Goal: Transaction & Acquisition: Purchase product/service

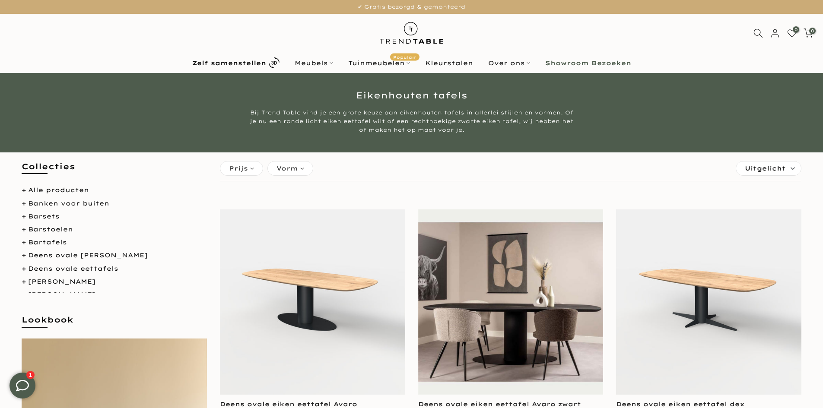
type input "****"
click at [586, 63] on b "Showroom Bezoeken" at bounding box center [588, 63] width 86 height 6
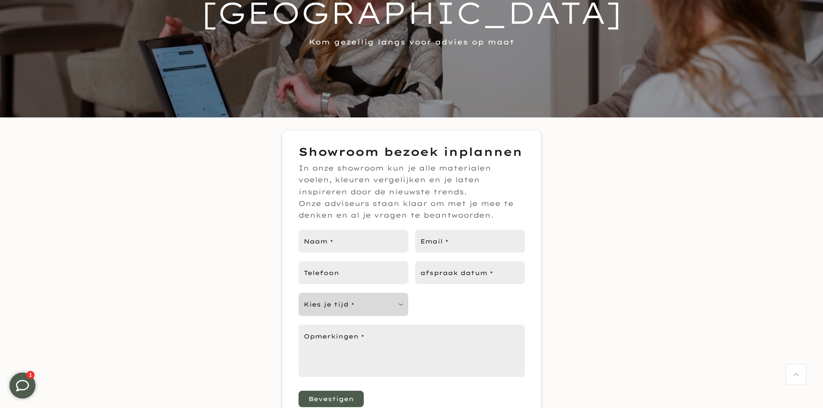
scroll to position [86, 0]
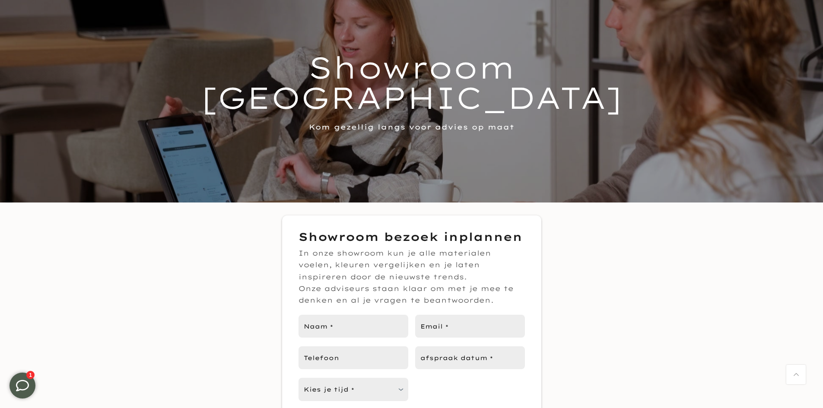
type input "****"
drag, startPoint x: 299, startPoint y: 253, endPoint x: 491, endPoint y: 301, distance: 198.6
click at [491, 301] on div "In onze showroom kun je alle materialen voelen, kleuren vergelijken en je laten…" at bounding box center [411, 276] width 226 height 59
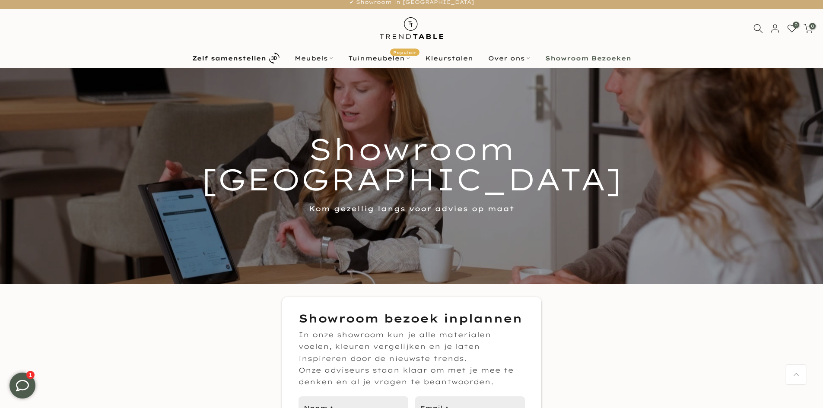
scroll to position [0, 0]
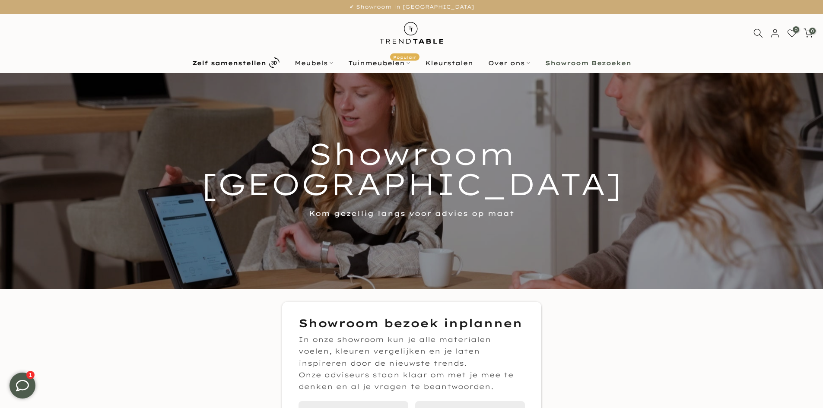
drag, startPoint x: 311, startPoint y: 148, endPoint x: 515, endPoint y: 229, distance: 219.5
click at [515, 229] on div at bounding box center [411, 181] width 823 height 216
click at [510, 224] on div at bounding box center [411, 181] width 823 height 216
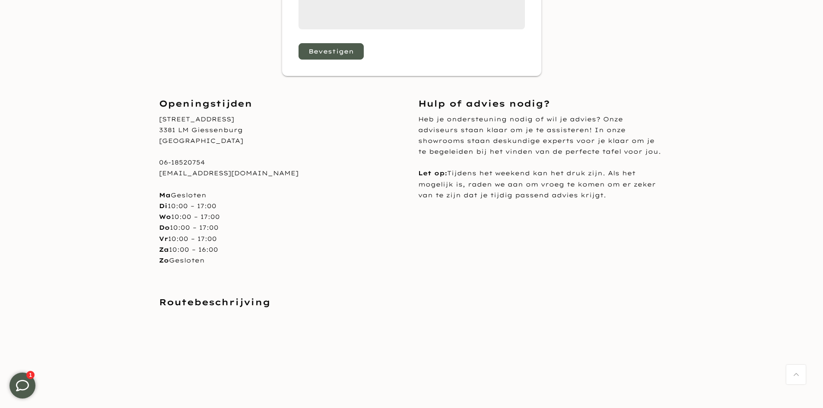
scroll to position [518, 0]
drag, startPoint x: 157, startPoint y: 117, endPoint x: 231, endPoint y: 142, distance: 78.2
click at [231, 142] on div "Openingstijden Nijverheidsweg 9 3381 LM Giessenburg Nederland 06-18520754 info@…" at bounding box center [281, 191] width 259 height 186
copy div "Nijverheidsweg 9 3381 LM Giessenburg Nederland"
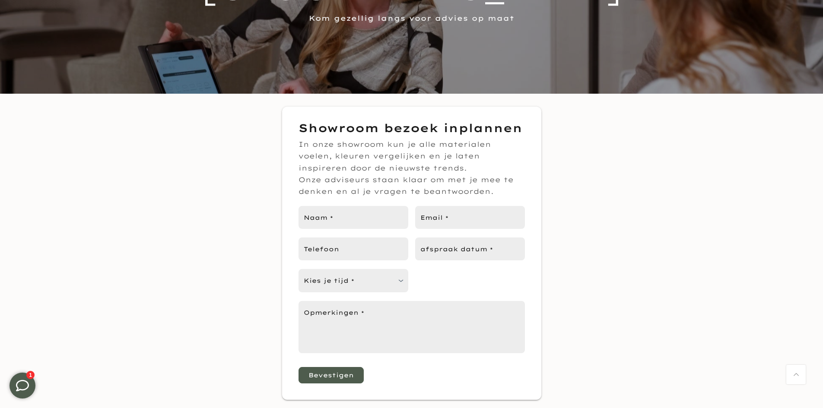
scroll to position [0, 0]
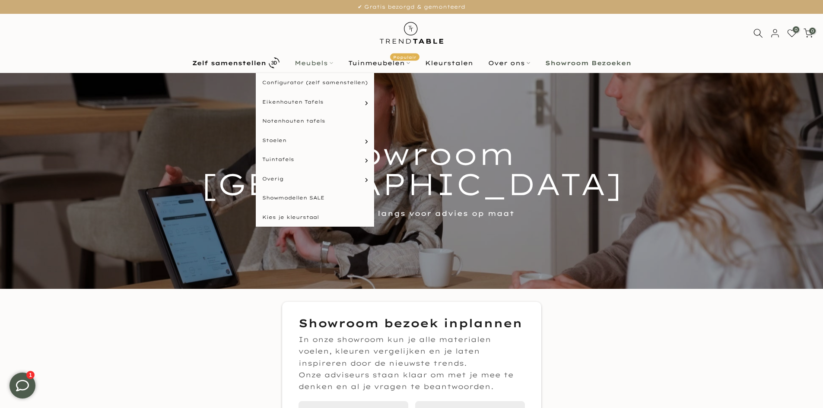
click at [323, 60] on link "Meubels" at bounding box center [314, 63] width 54 height 10
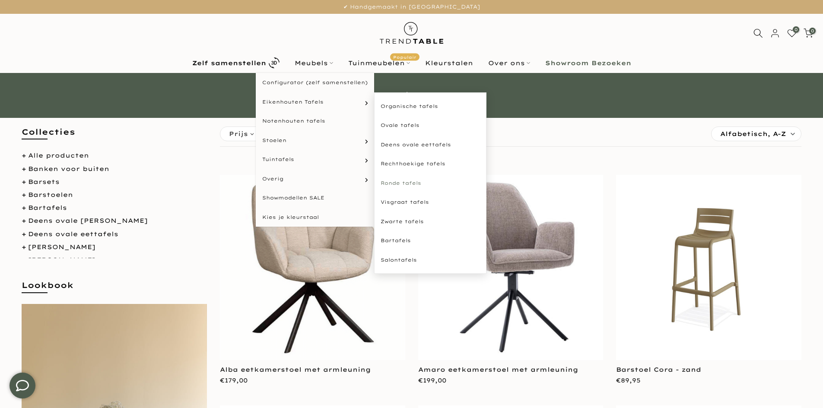
type input "****"
click at [399, 184] on link "Ronde tafels" at bounding box center [430, 183] width 112 height 19
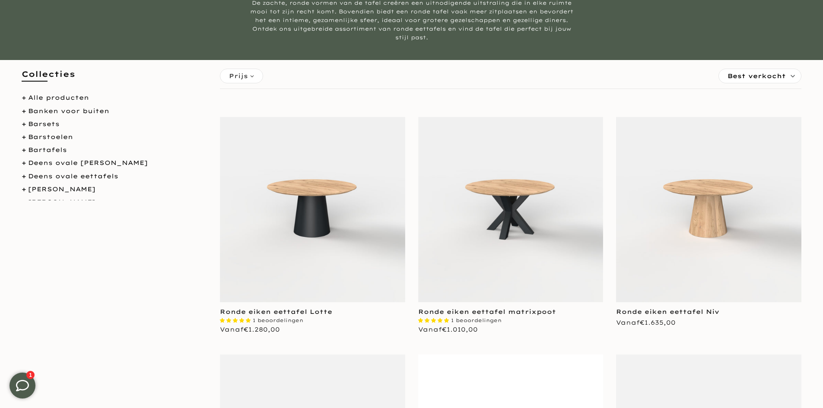
scroll to position [173, 0]
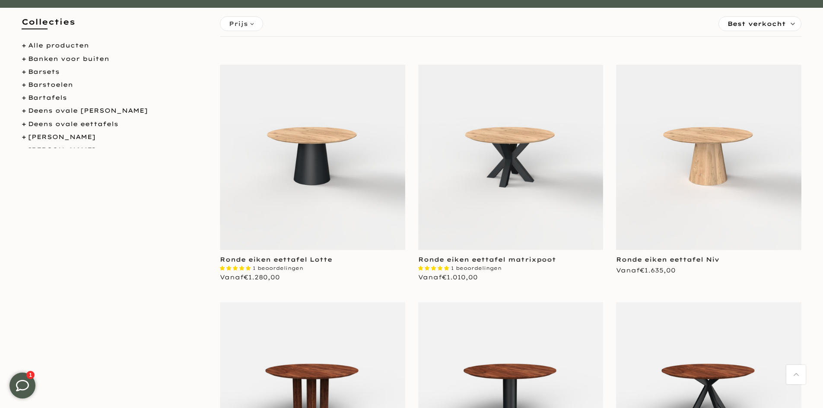
type input "****"
click at [343, 196] on img at bounding box center [312, 157] width 185 height 185
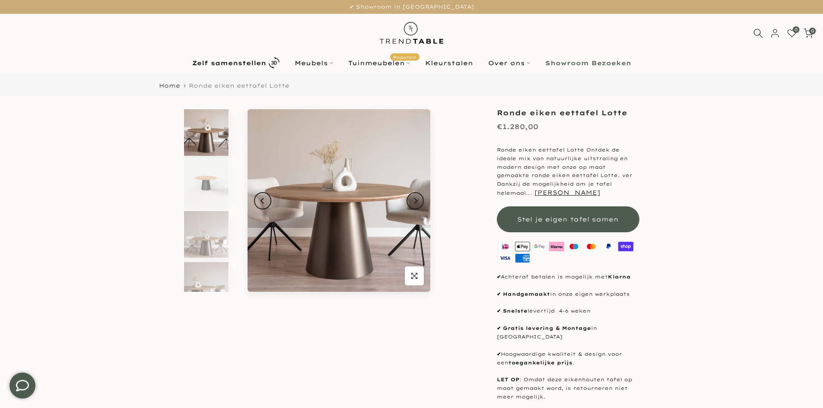
type input "****"
drag, startPoint x: 498, startPoint y: 112, endPoint x: 629, endPoint y: 114, distance: 130.4
click at [629, 114] on h1 "Ronde eiken eettafel Lotte" at bounding box center [568, 112] width 142 height 7
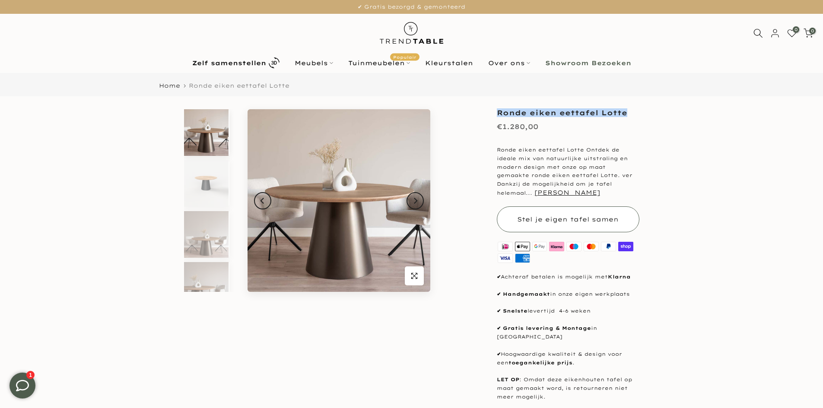
click at [586, 219] on span "Stel je eigen tafel samen" at bounding box center [567, 219] width 101 height 8
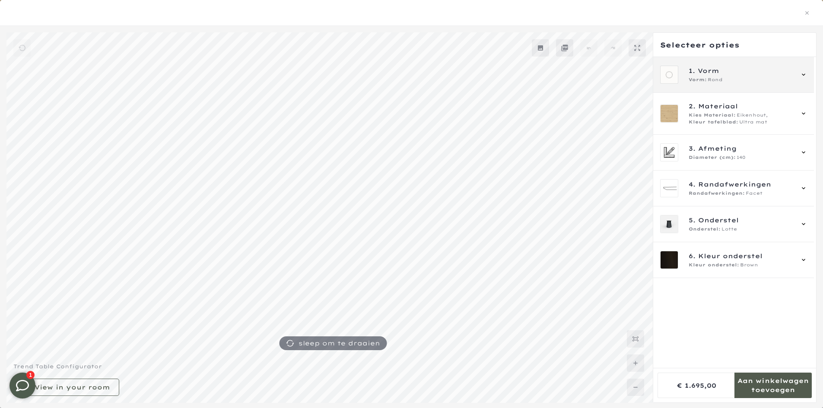
click at [722, 79] on span "Rond" at bounding box center [714, 79] width 15 height 7
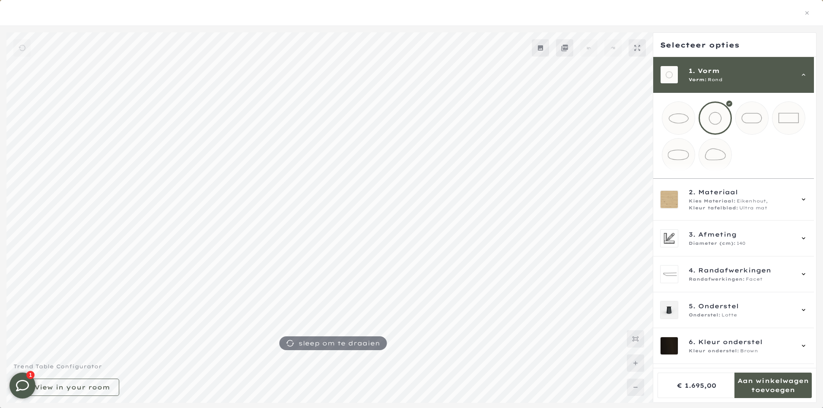
click at [722, 79] on span "Rond" at bounding box center [714, 79] width 15 height 7
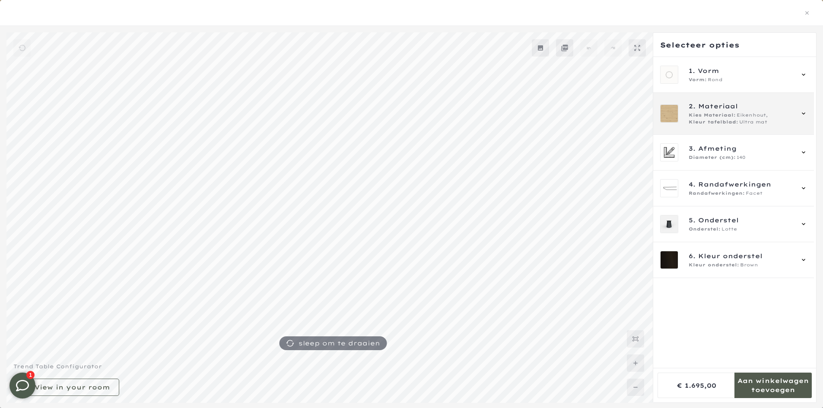
click at [737, 111] on div "2. Materiaal Kies Materiaal: Eikenhout, Kleur tafelblad: Ultra mat" at bounding box center [740, 113] width 104 height 24
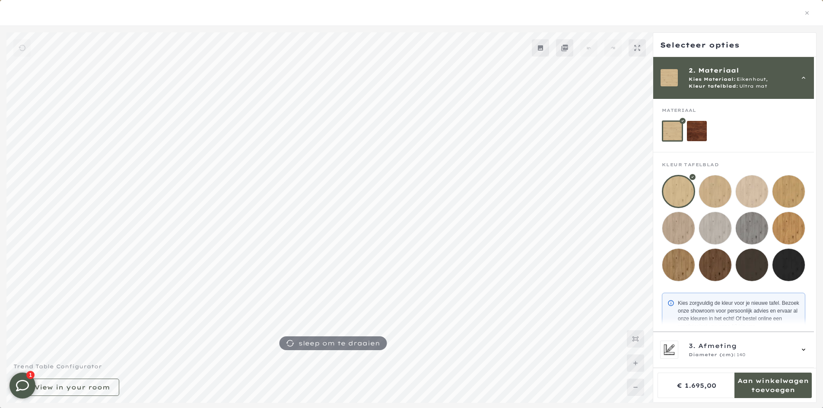
scroll to position [57, 0]
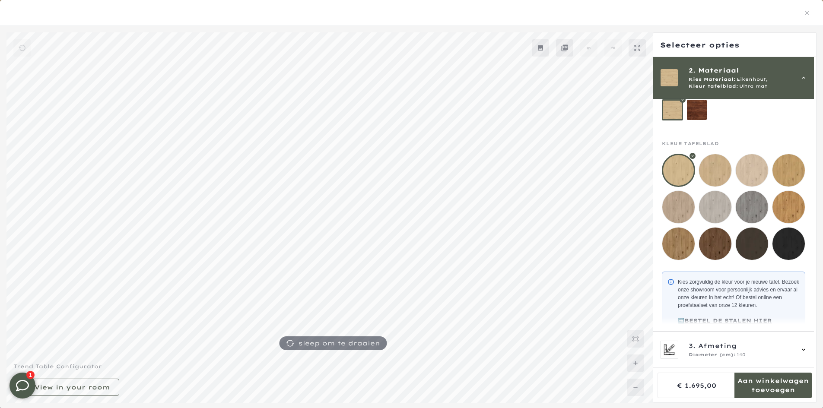
click at [733, 120] on mmq-filter-widget-grid at bounding box center [732, 103] width 143 height 34
click at [682, 163] on div at bounding box center [677, 170] width 33 height 33
click at [741, 135] on mmq-components-mapper at bounding box center [733, 197] width 161 height 132
click at [737, 93] on div "2. Materiaal Kies Materiaal: Eikenhout, Kleur tafelblad: Ultra mat" at bounding box center [733, 78] width 161 height 42
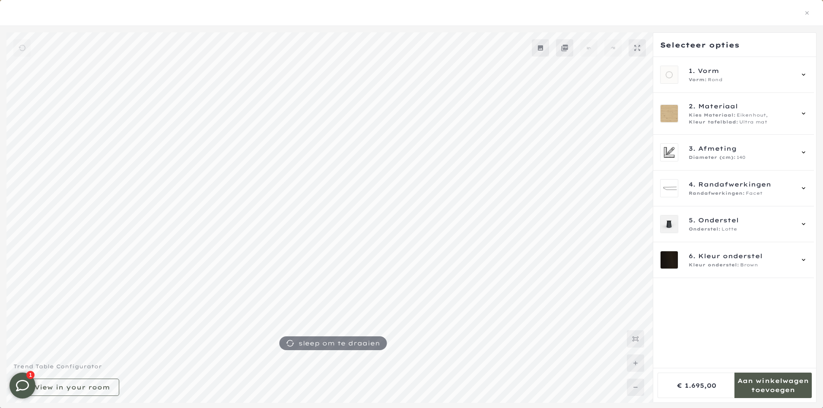
scroll to position [0, 0]
click at [745, 159] on div "Diameter (cm): 140" at bounding box center [740, 157] width 104 height 7
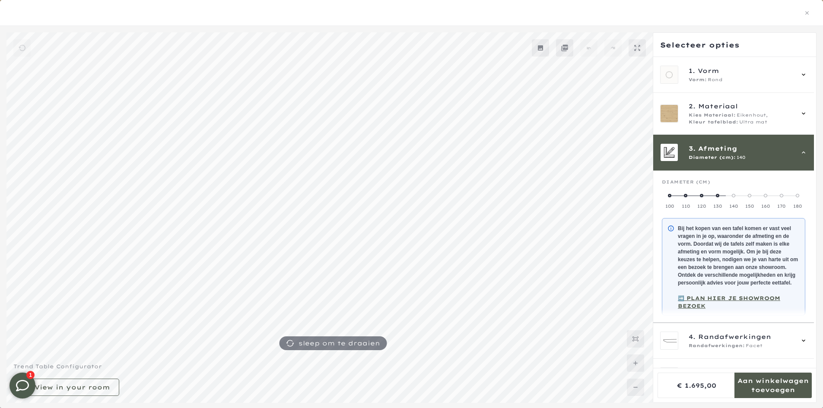
scroll to position [70, 0]
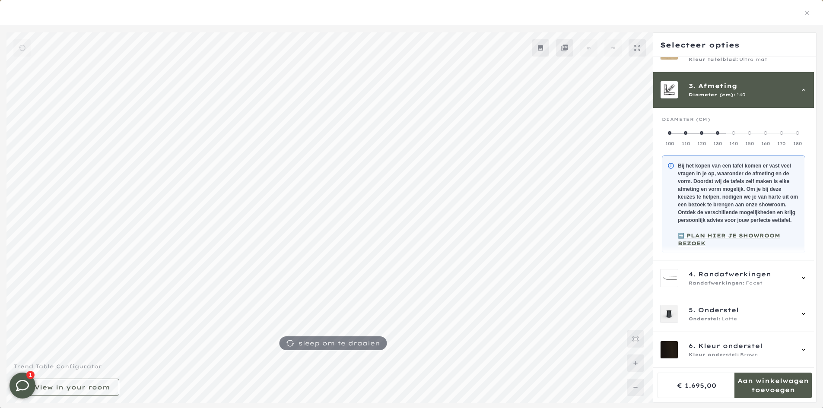
click at [687, 130] on label "110" at bounding box center [685, 138] width 16 height 17
click at [669, 131] on span at bounding box center [669, 132] width 3 height 3
click at [732, 284] on span "Randafwerkingen:" at bounding box center [716, 283] width 56 height 7
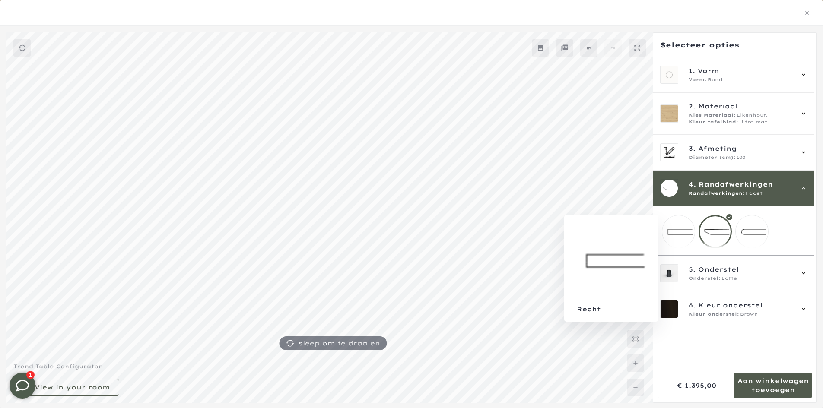
click at [676, 234] on mmq-loader at bounding box center [678, 231] width 32 height 32
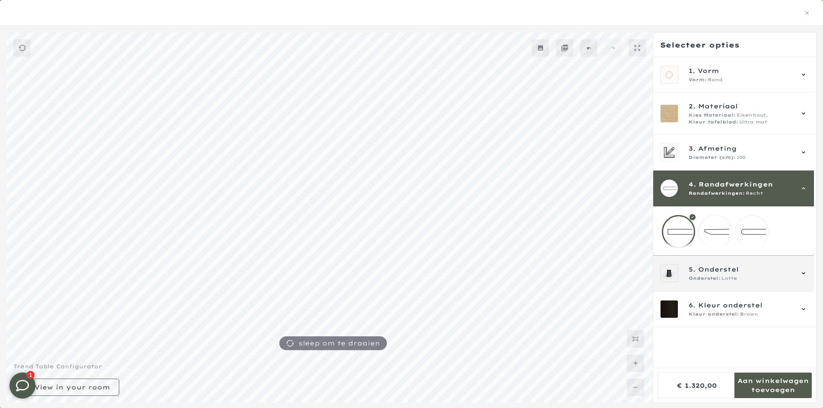
click at [731, 274] on span "Onderstel" at bounding box center [718, 269] width 41 height 9
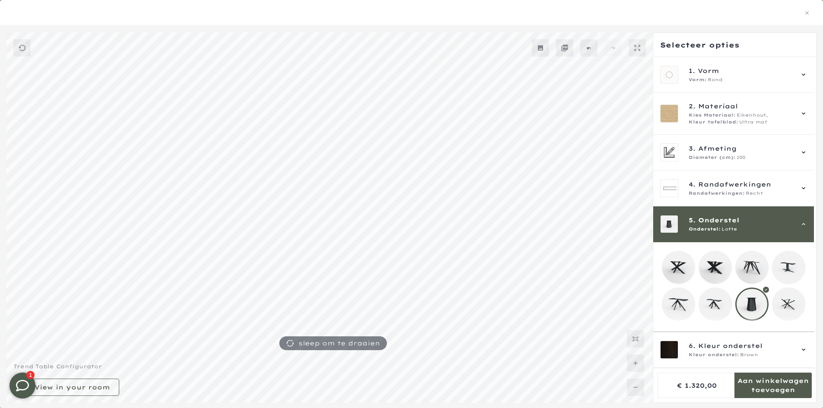
scroll to position [40, 0]
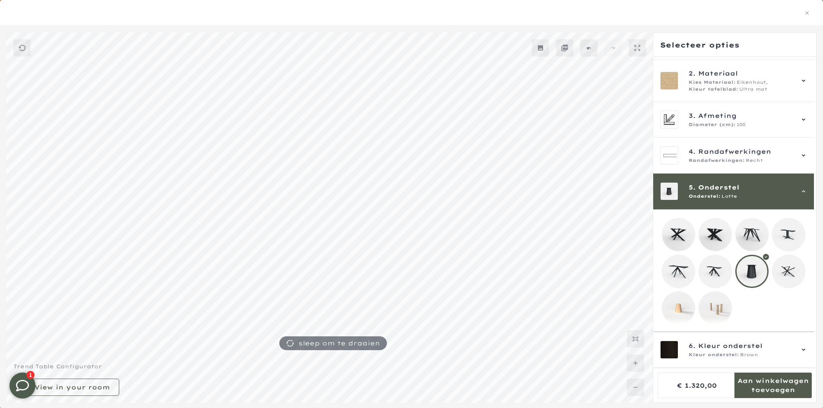
click at [749, 209] on mmq-components-mapper at bounding box center [733, 270] width 161 height 122
click at [744, 195] on div "5. Onderstel Onderstel: Lotte" at bounding box center [733, 192] width 161 height 36
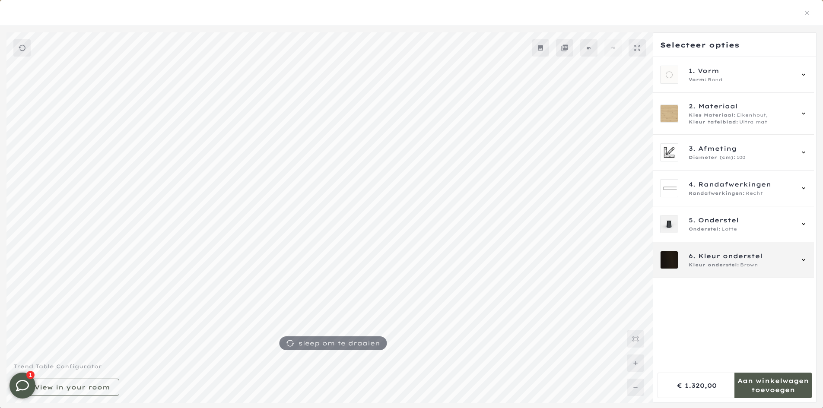
scroll to position [0, 0]
click at [725, 263] on span "Kleur onderstel:" at bounding box center [713, 265] width 51 height 7
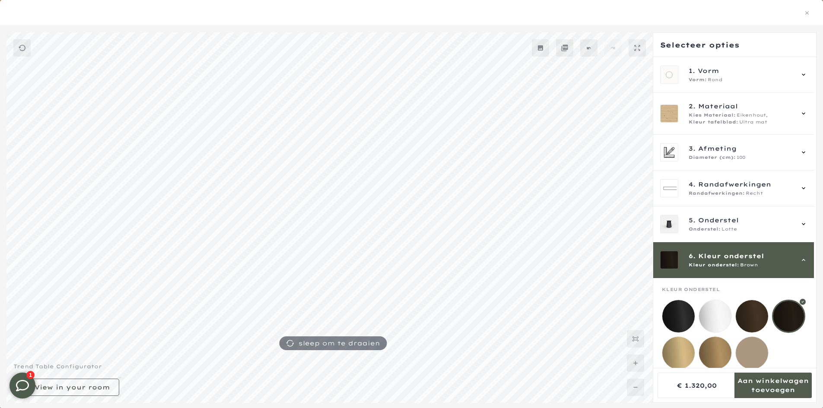
scroll to position [16, 0]
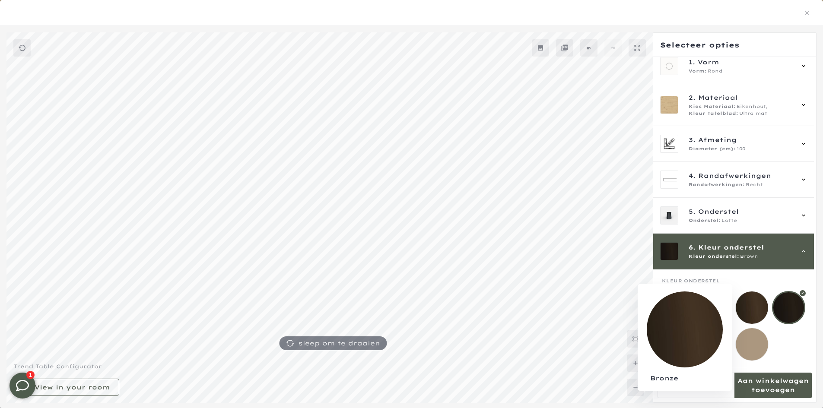
click at [745, 304] on mmq-loader at bounding box center [751, 307] width 32 height 32
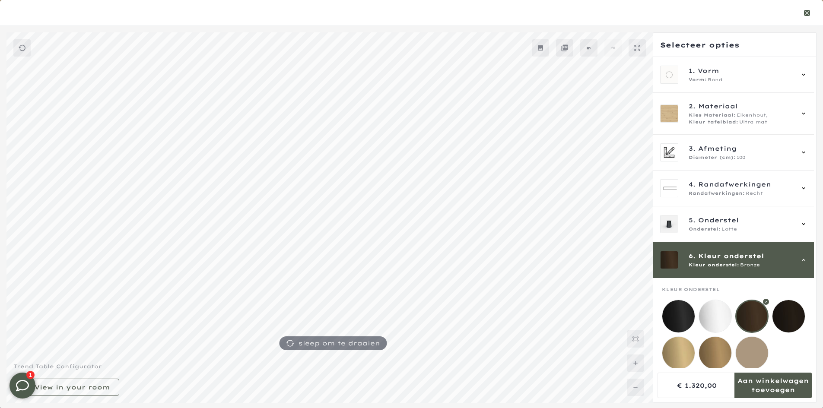
click at [808, 13] on icon "button" at bounding box center [807, 13] width 6 height 6
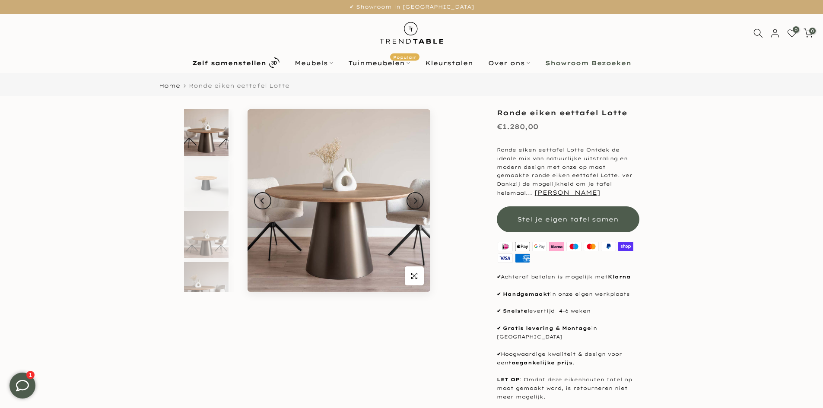
click at [218, 38] on div at bounding box center [411, 33] width 399 height 39
